Goal: Use online tool/utility: Use online tool/utility

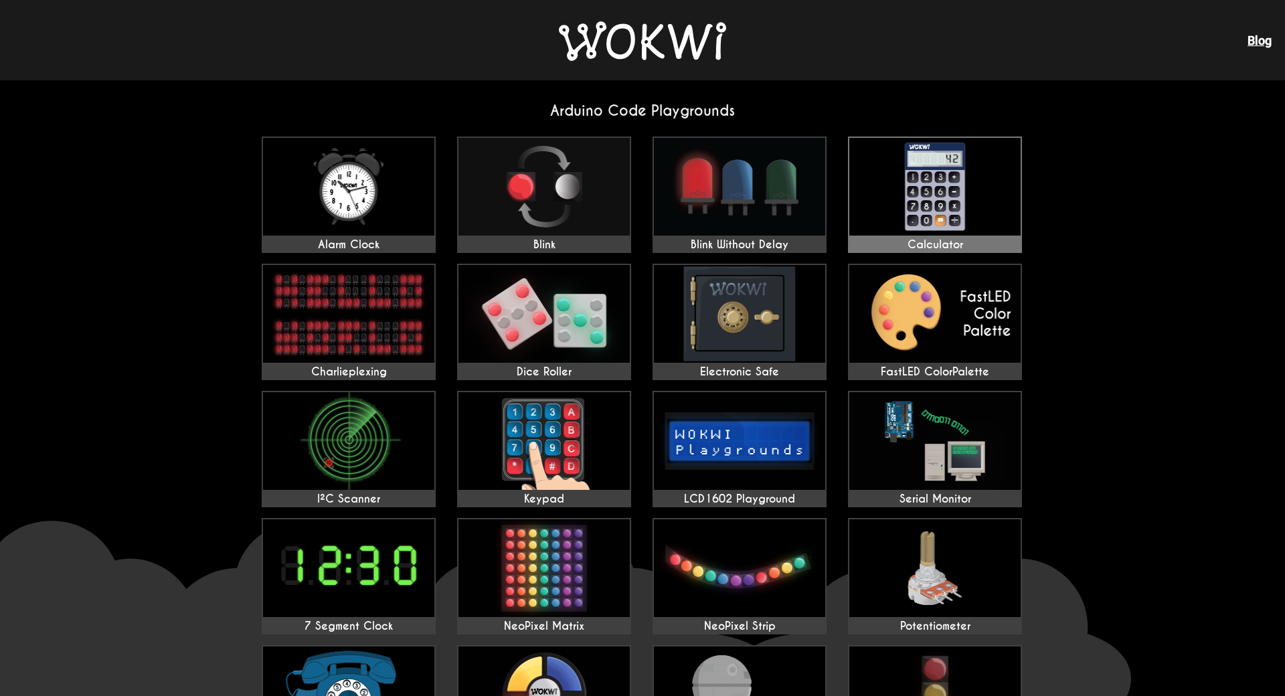
drag, startPoint x: 852, startPoint y: 244, endPoint x: 857, endPoint y: 199, distance: 45.8
click at [682, 56] on img at bounding box center [642, 40] width 167 height 39
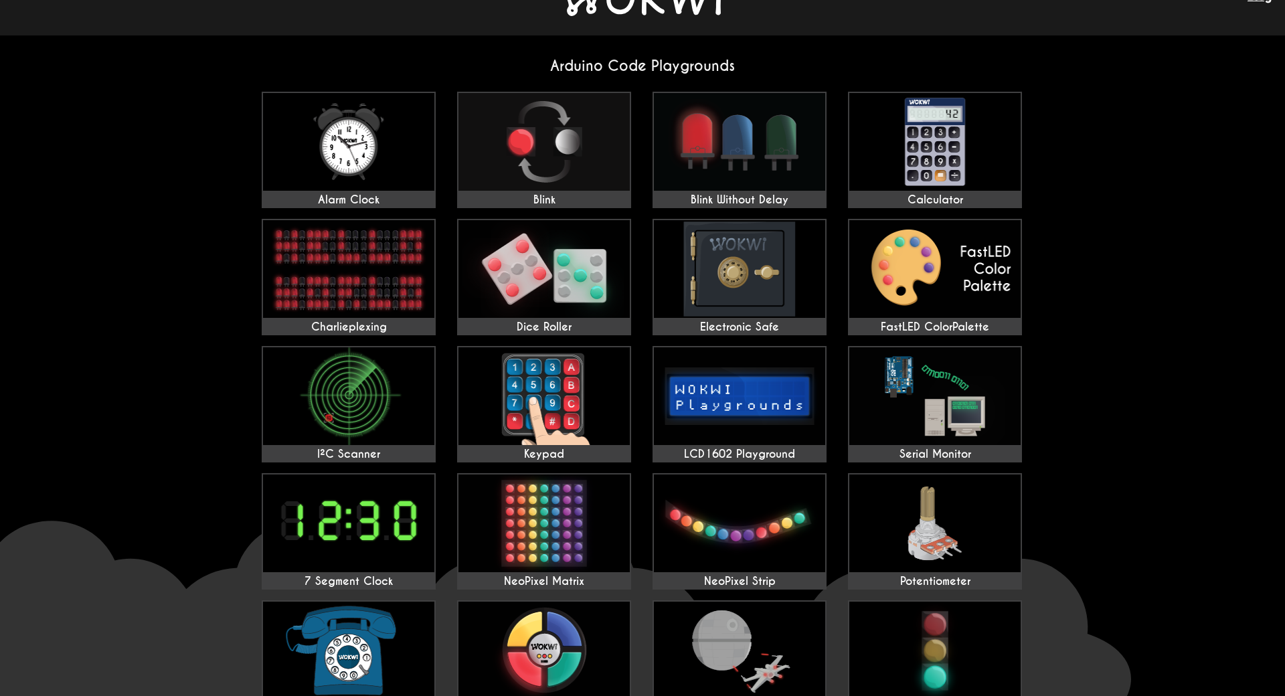
drag, startPoint x: 1126, startPoint y: 275, endPoint x: 1125, endPoint y: 323, distance: 47.5
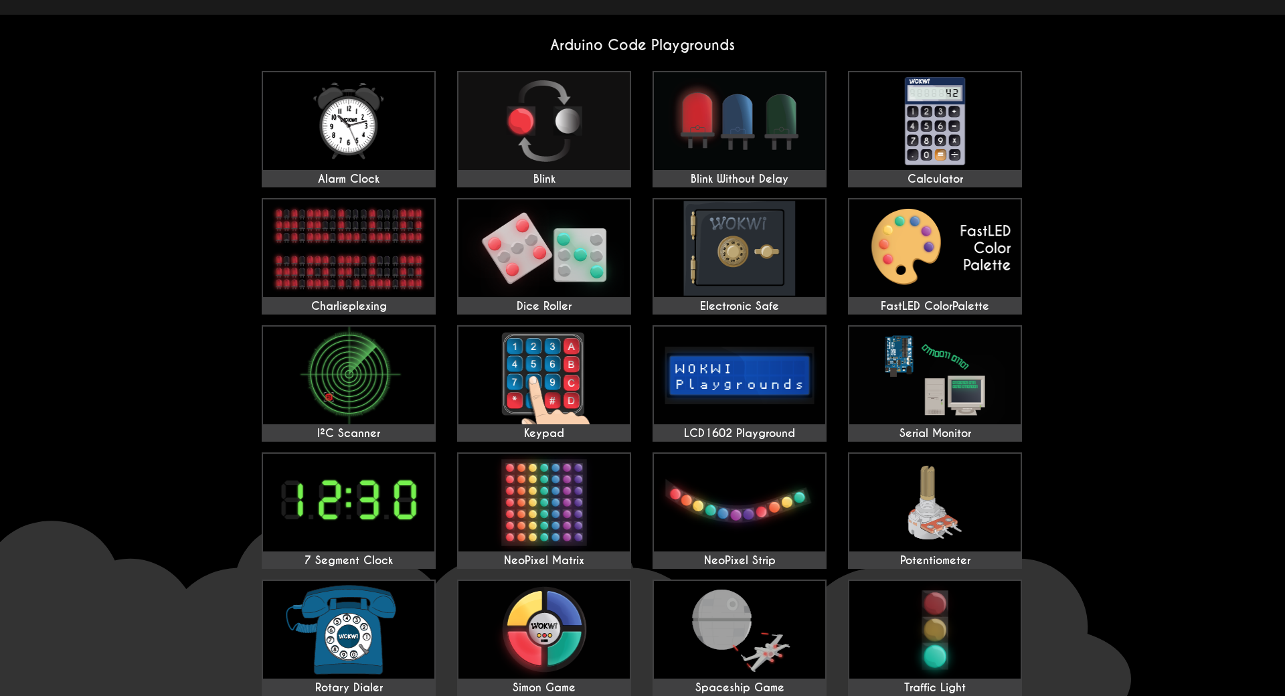
scroll to position [133, 0]
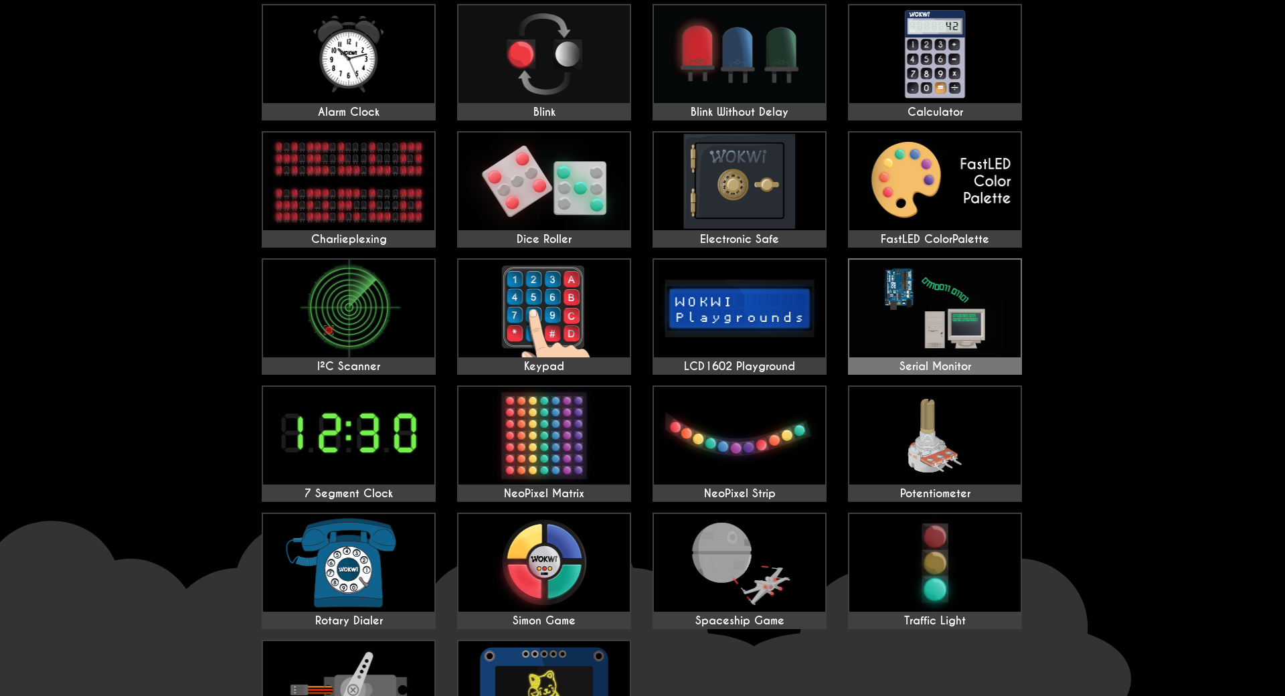
click at [998, 341] on img at bounding box center [934, 309] width 171 height 98
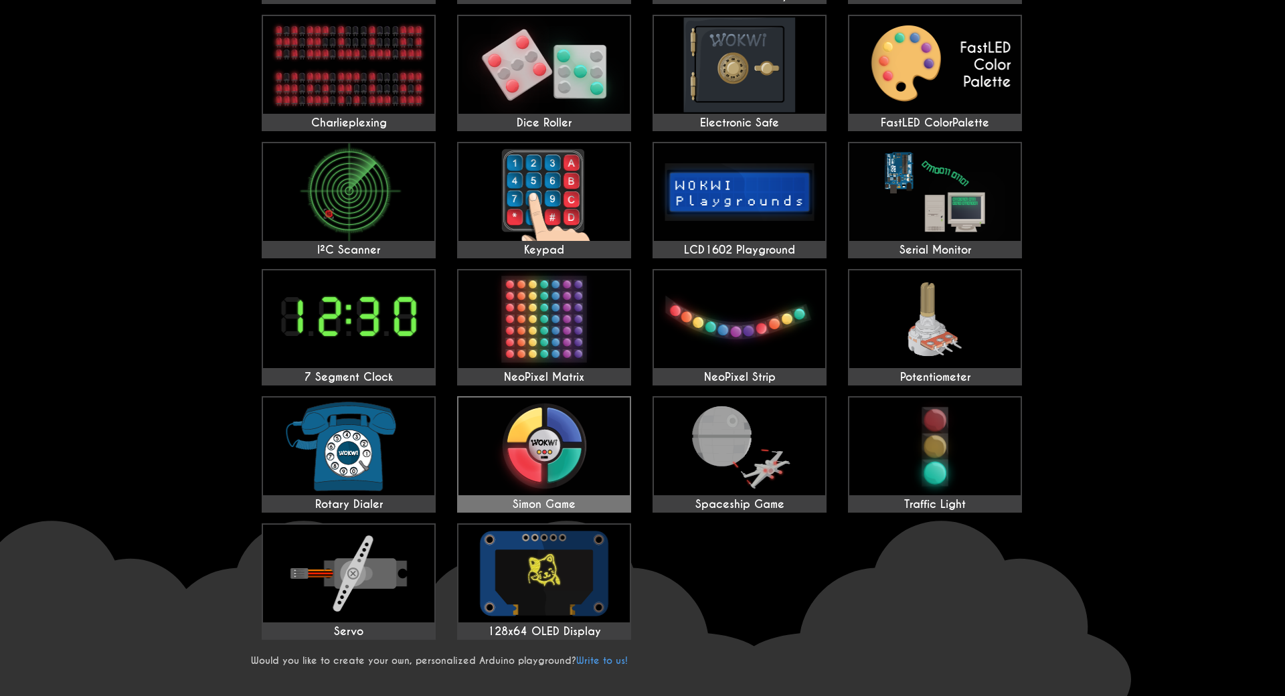
scroll to position [59, 0]
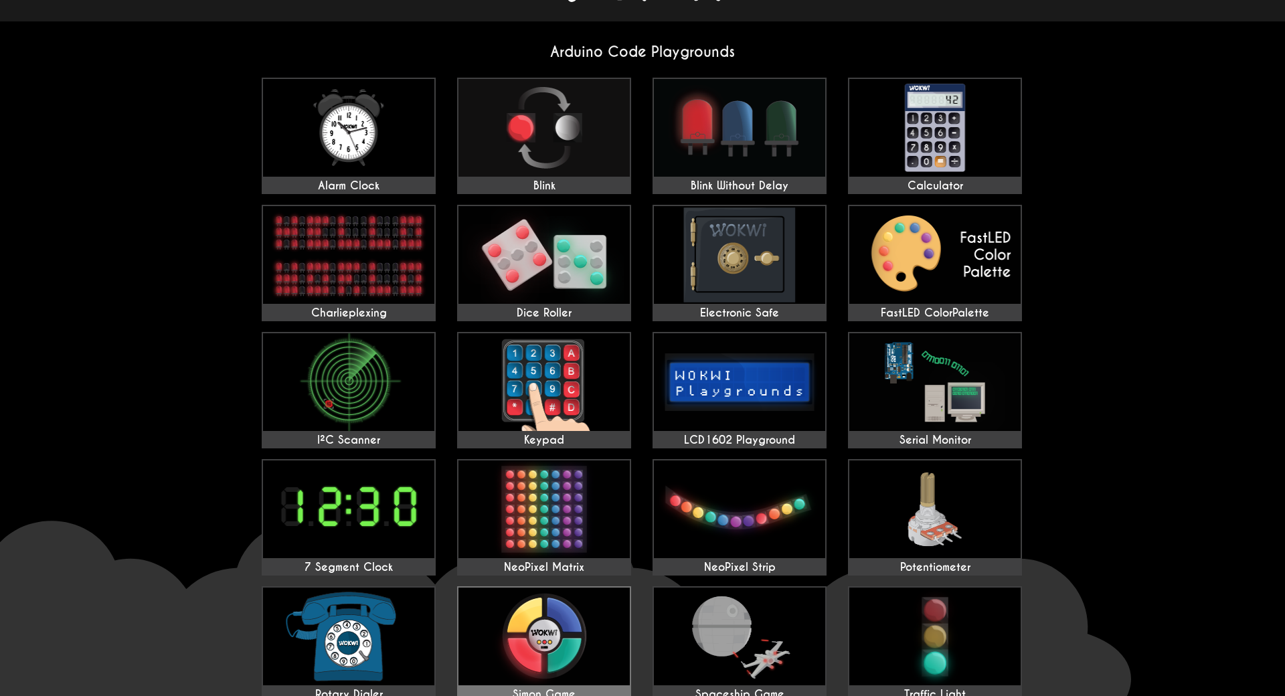
drag, startPoint x: 748, startPoint y: 594, endPoint x: 604, endPoint y: 463, distance: 195.3
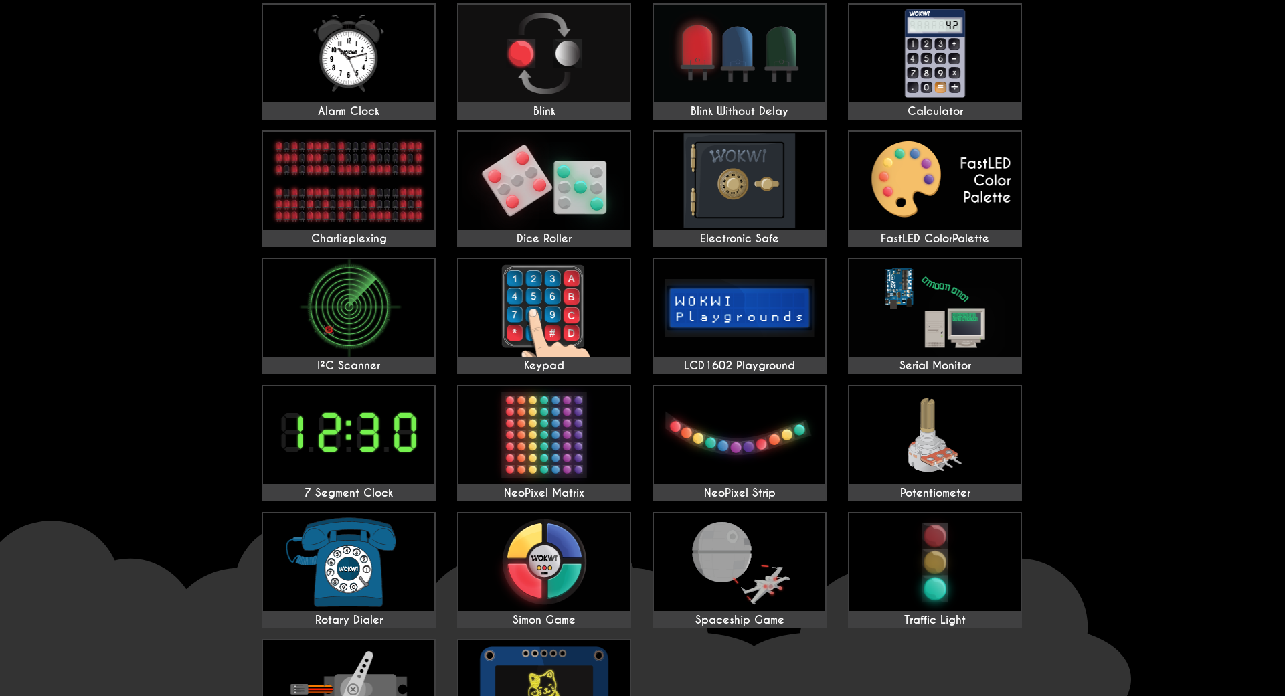
scroll to position [134, 0]
click at [967, 327] on img at bounding box center [934, 307] width 171 height 98
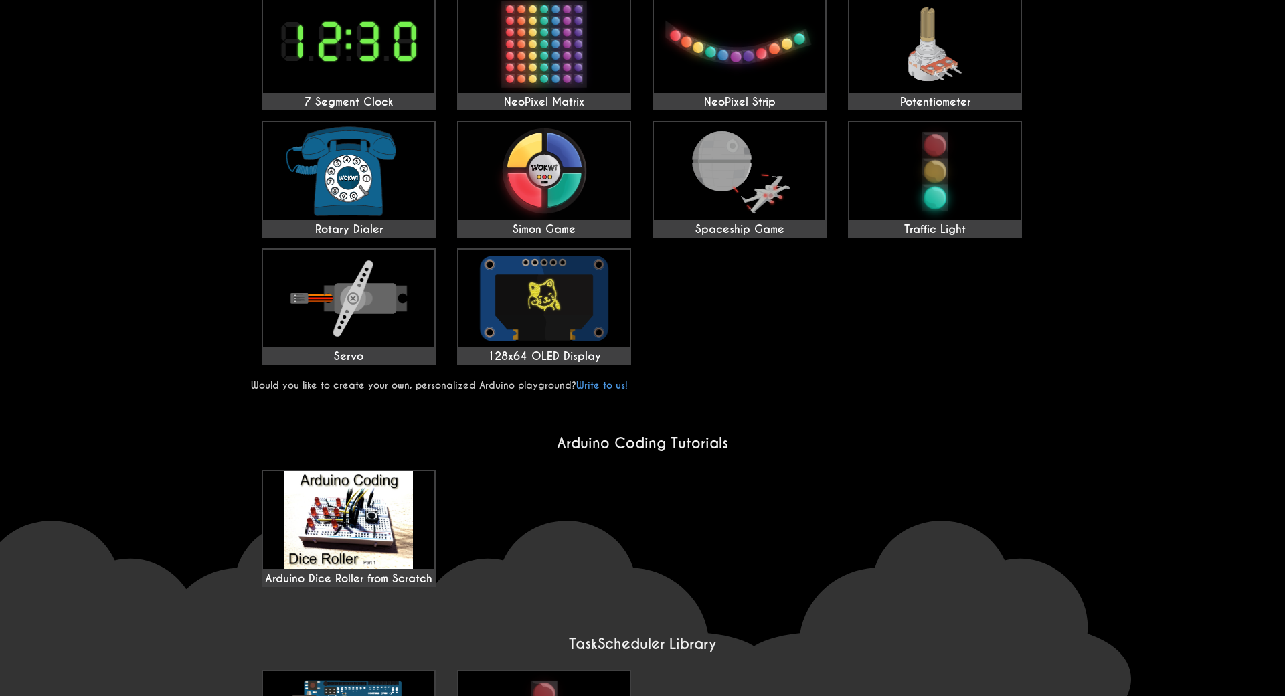
scroll to position [930, 0]
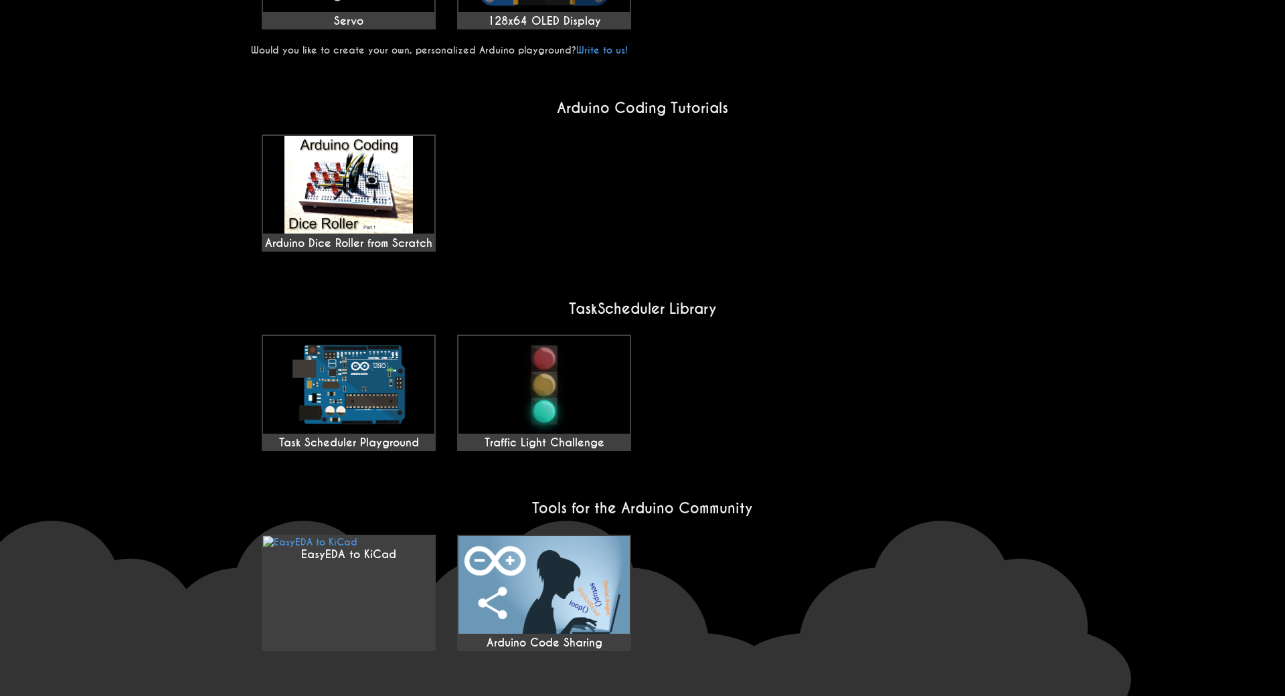
drag, startPoint x: 952, startPoint y: 439, endPoint x: 973, endPoint y: 544, distance: 107.3
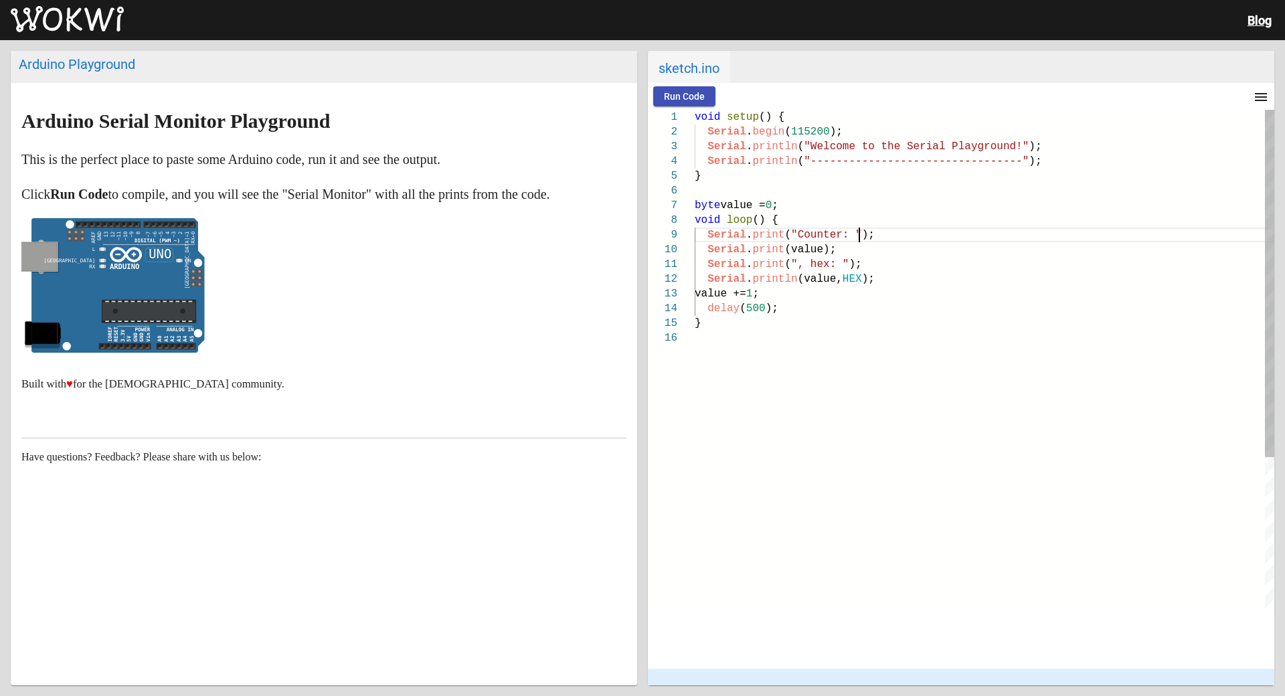
click at [896, 240] on div "Serial . print ( "Counter: " );" at bounding box center [985, 235] width 580 height 15
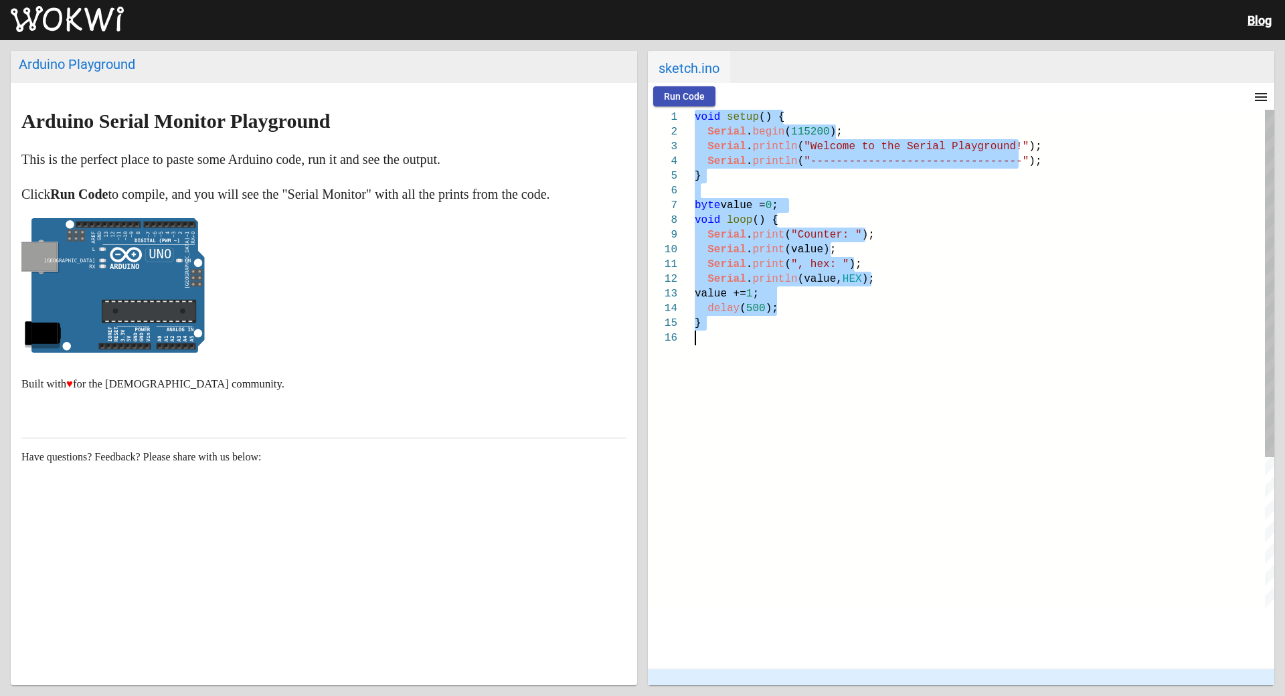
paste textarea "void loop() { if (Serial.available()) { inputLine = Serial.readStringUntil('\n'…"
type textarea "void loop() { if (Serial.available()) { inputLine = Serial.readStringUntil('\n'…"
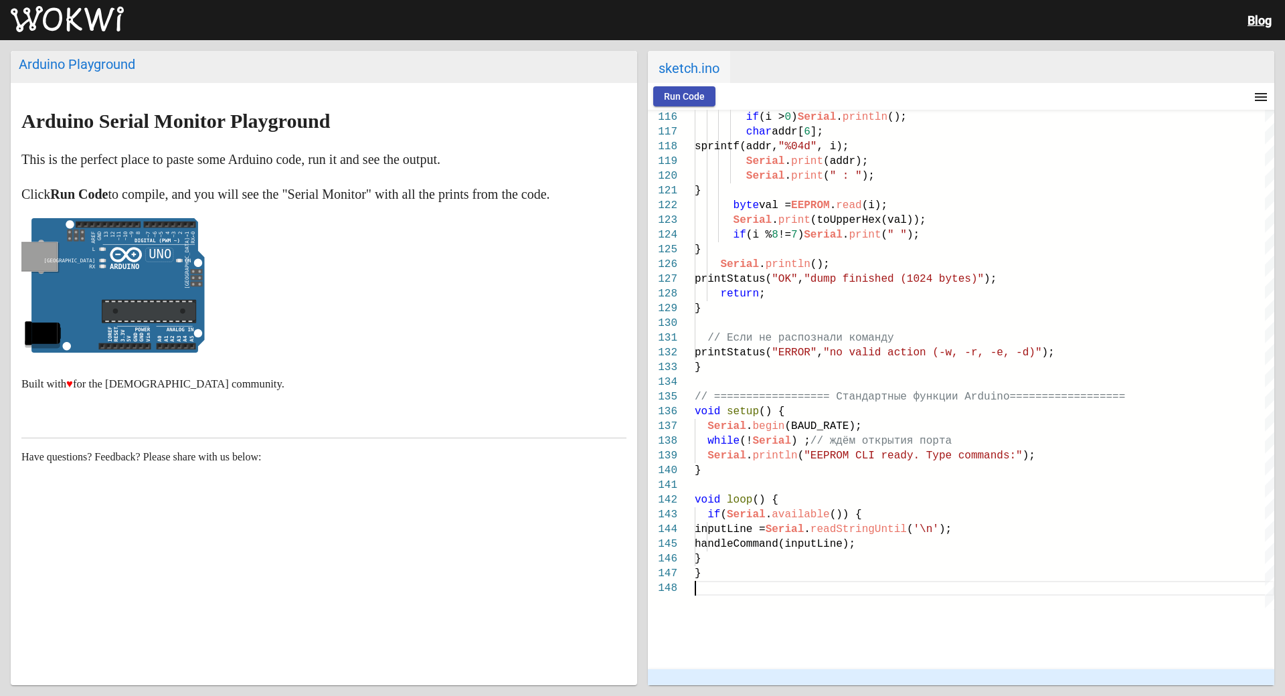
click at [681, 98] on span "Run Code" at bounding box center [684, 96] width 41 height 11
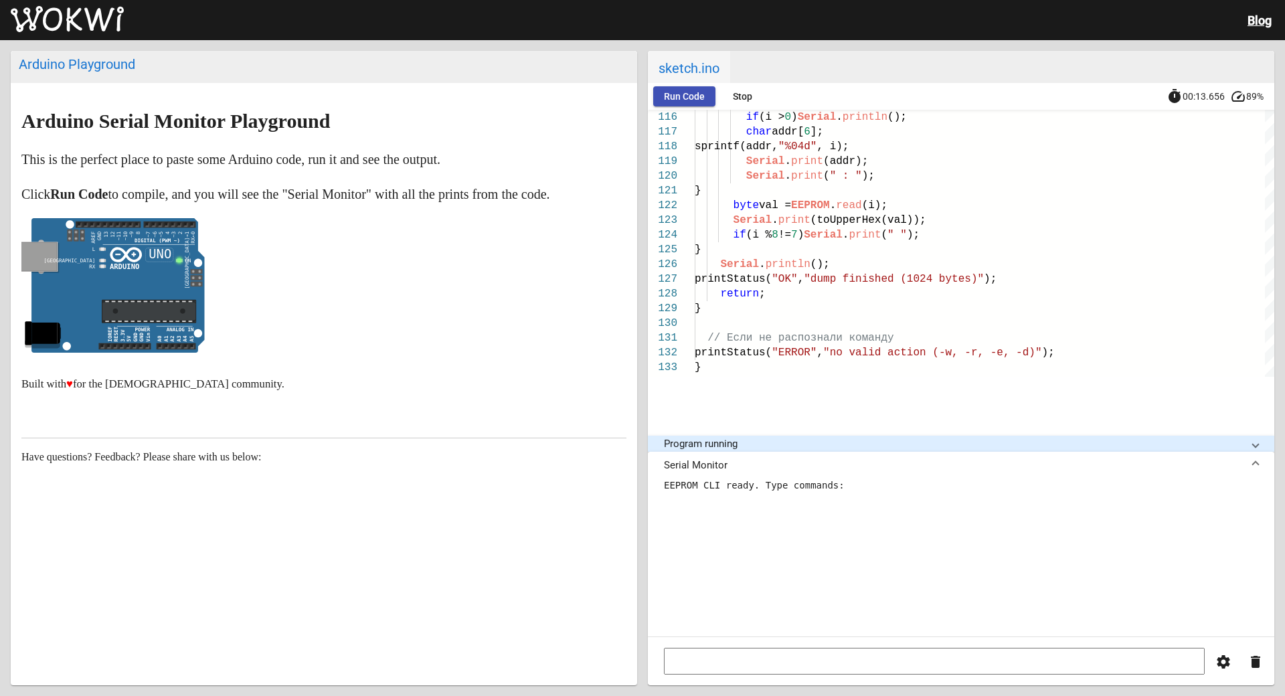
click at [719, 459] on mat-panel-title "Serial Monitor" at bounding box center [953, 465] width 578 height 12
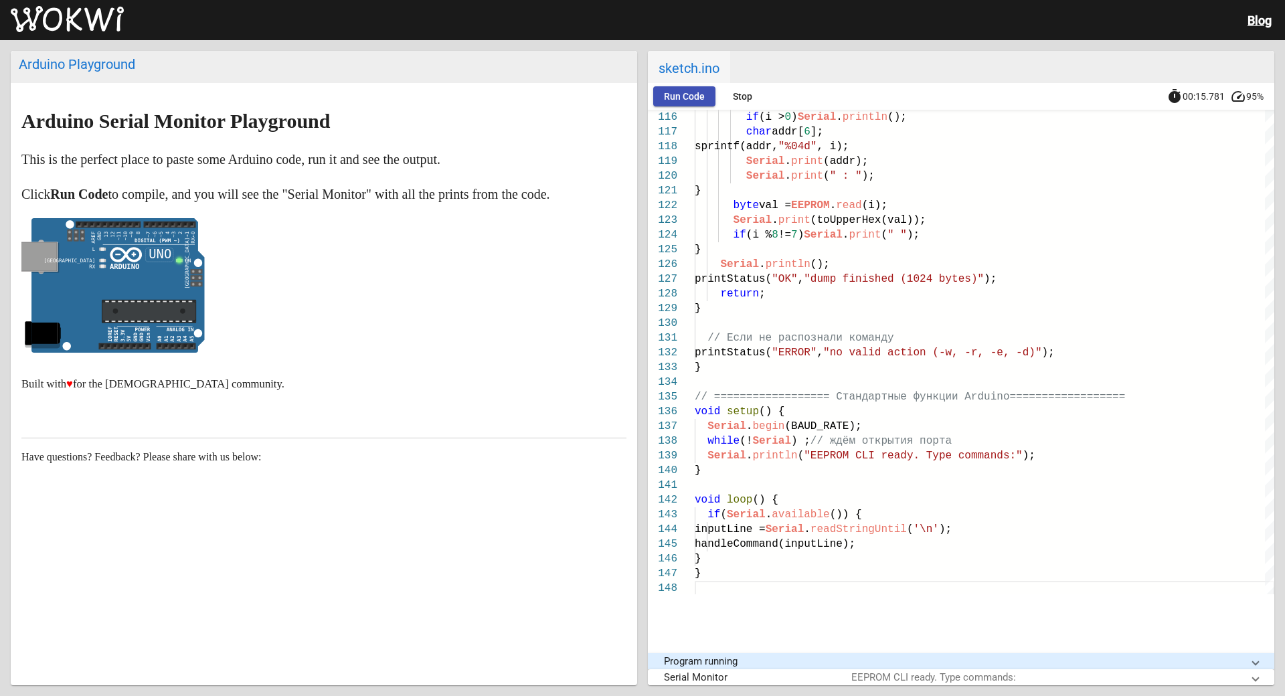
click at [712, 637] on mat-panel-title "Serial Monitor" at bounding box center [752, 677] width 177 height 12
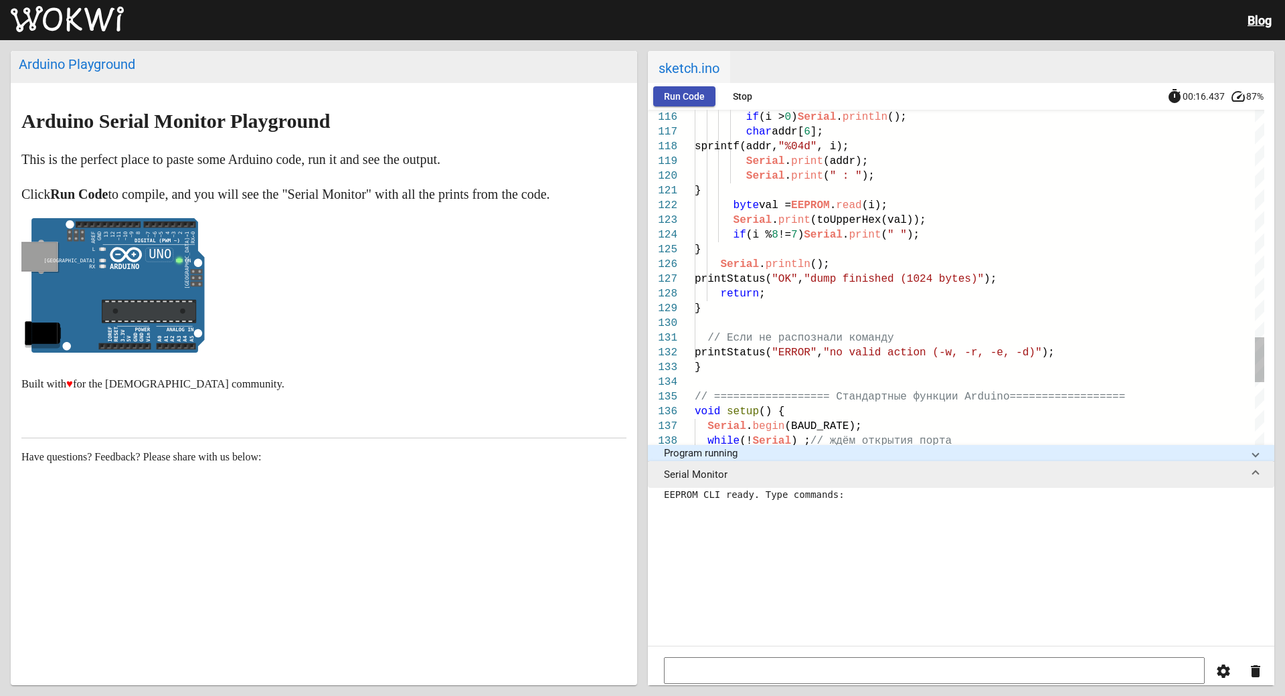
click at [718, 580] on pre "EEPROM CLI ready. Type commands:" at bounding box center [961, 561] width 594 height 147
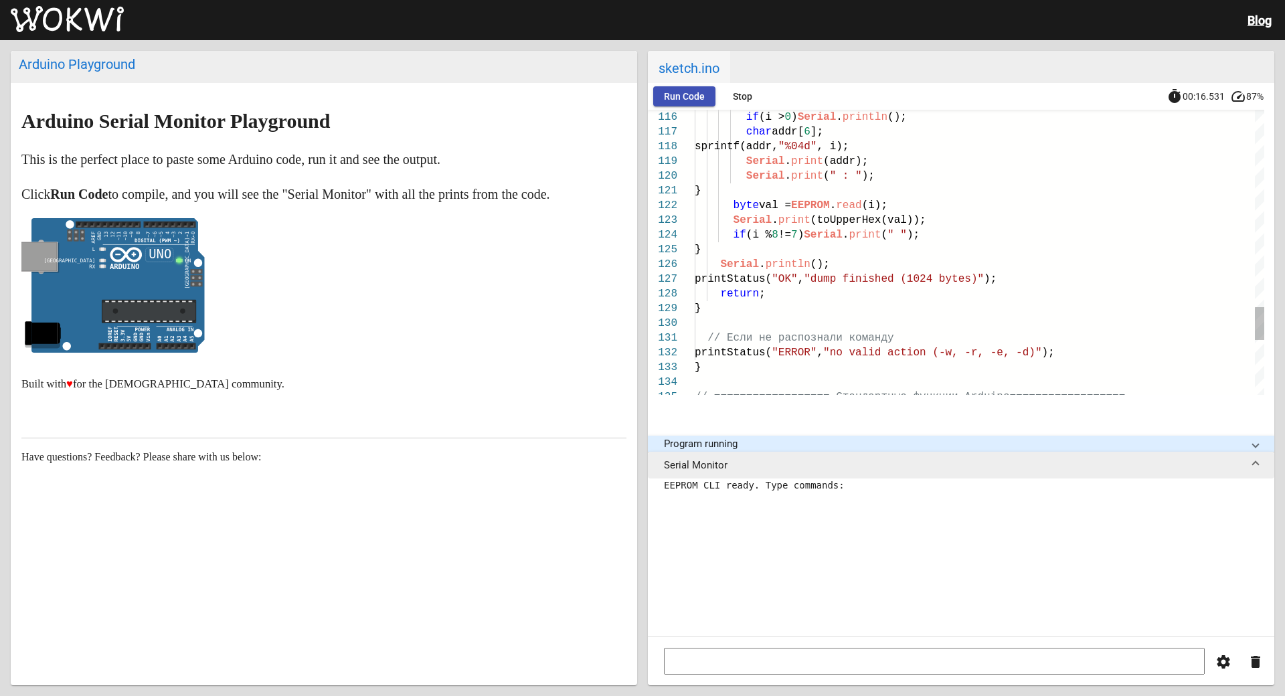
click at [724, 534] on pre "EEPROM CLI ready. Type commands:" at bounding box center [961, 552] width 594 height 147
click at [693, 637] on input at bounding box center [934, 661] width 541 height 27
paste input "eeprom -w -a 10 -v 55"
type input "eeprom -w -a 10 -v 55"
click at [796, 206] on span "EEPROM" at bounding box center [810, 205] width 39 height 12
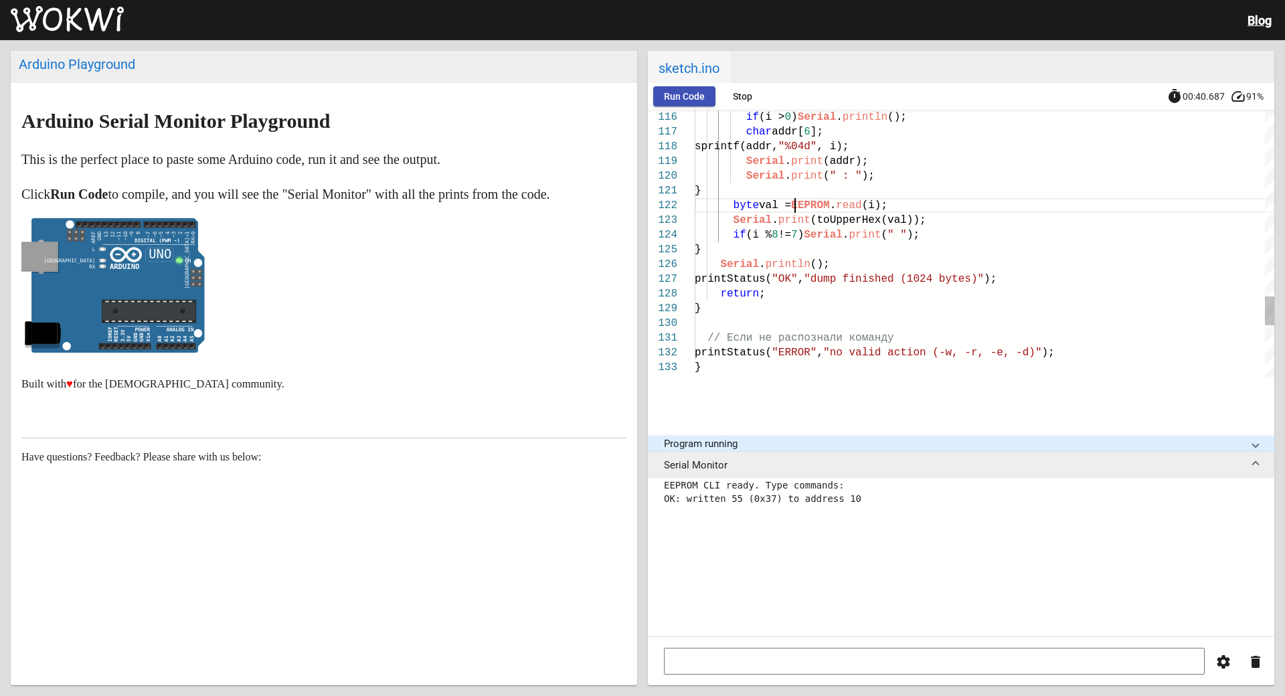
type textarea "#include <EEPROM.h> #define BAUD_RATE 9600 #define EEPROM_SIZE 1024 // для Ardu…"
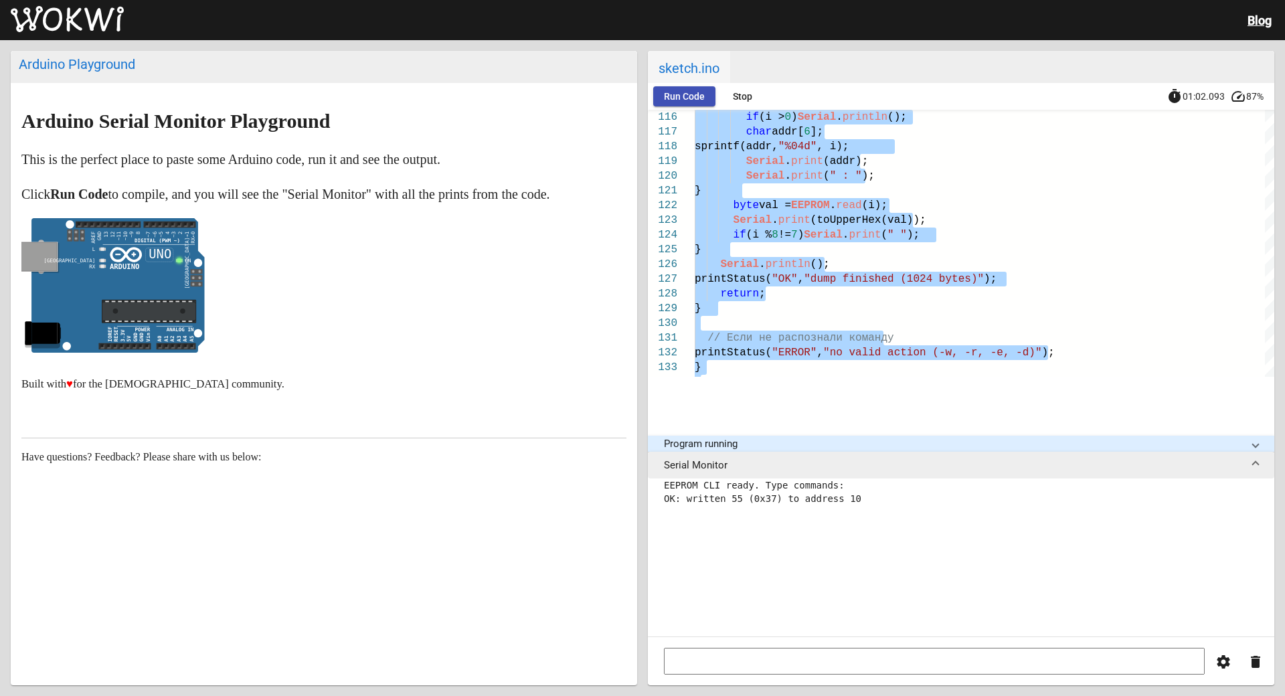
click at [694, 637] on input at bounding box center [934, 661] width 541 height 27
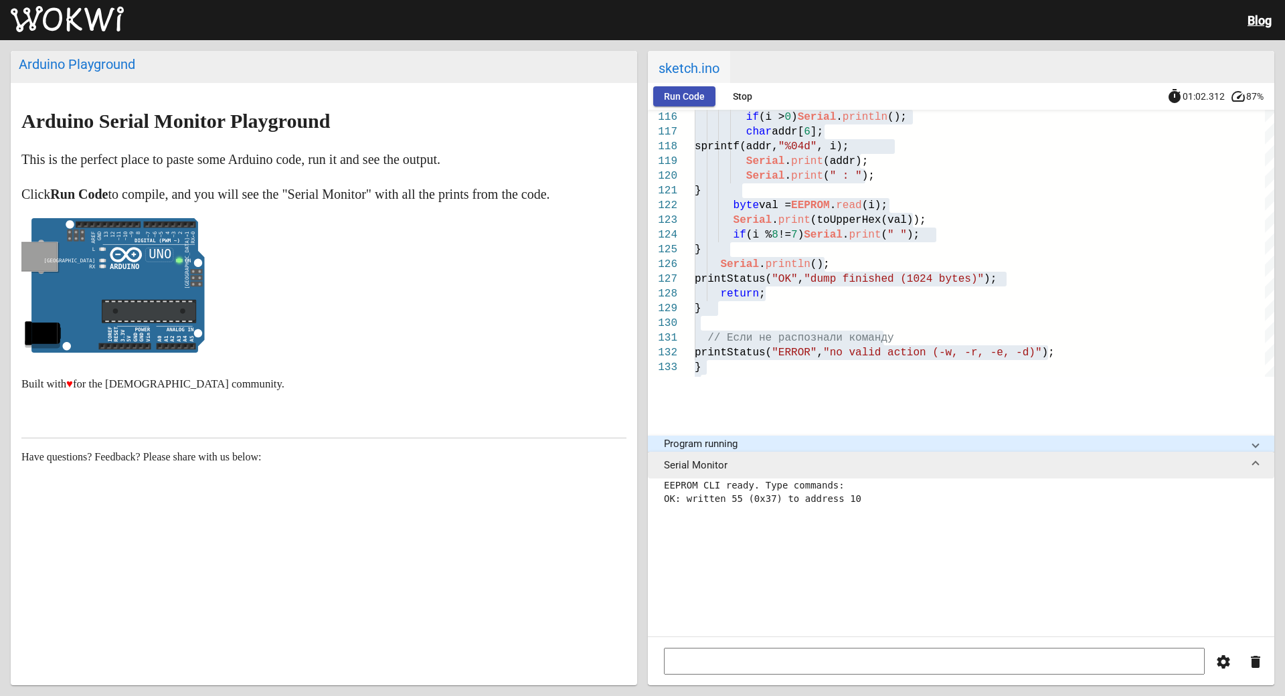
paste input "eeprom -w -a 10 -v 55"
type input "eeprom -w -a 10 -v 55"
